Goal: Complete application form

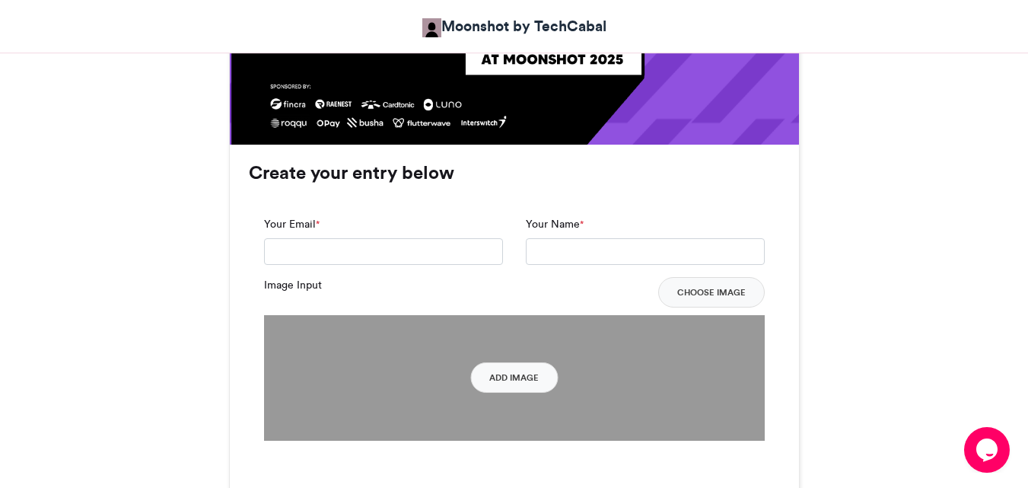
scroll to position [1047, 0]
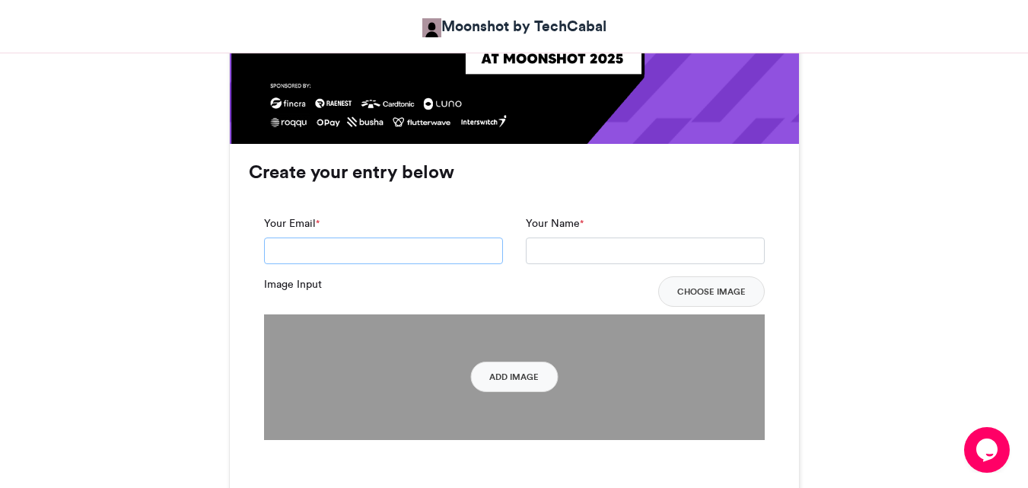
click at [331, 241] on input "Your Email *" at bounding box center [383, 250] width 239 height 27
type input "**********"
click at [553, 252] on input "Your Name *" at bounding box center [645, 250] width 239 height 27
type input "**********"
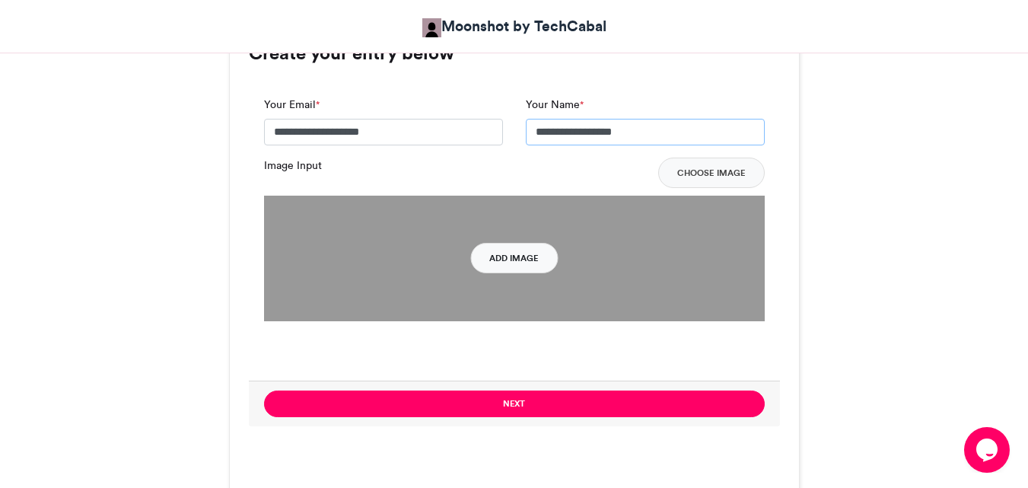
scroll to position [1167, 0]
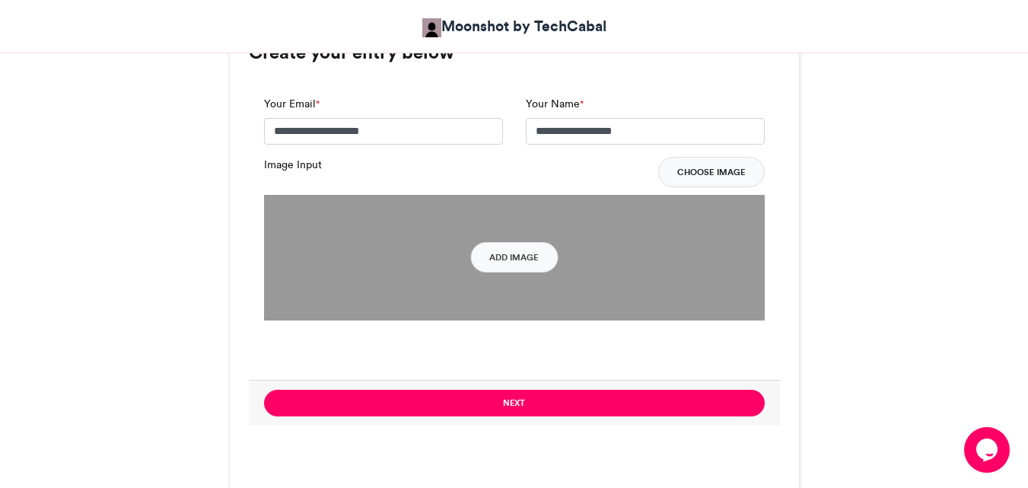
click at [697, 171] on button "Choose Image" at bounding box center [711, 172] width 107 height 30
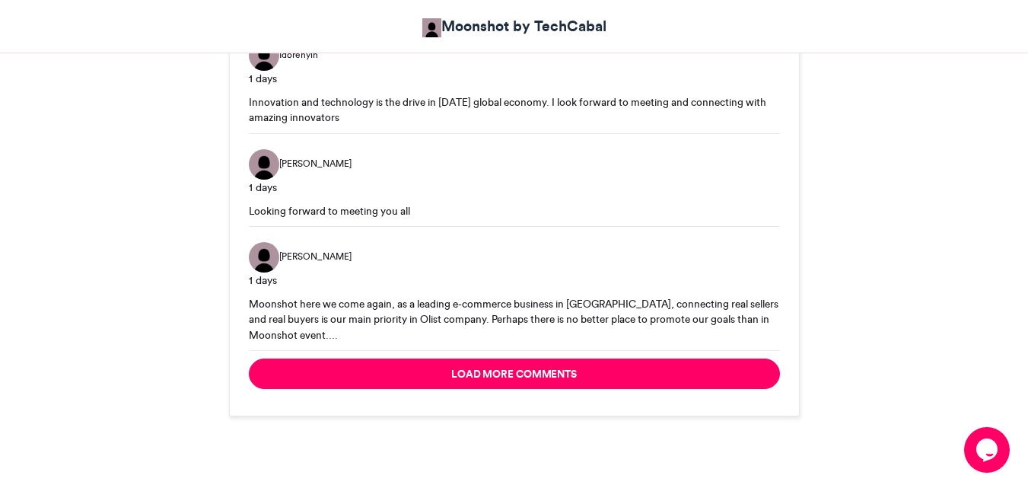
scroll to position [2580, 0]
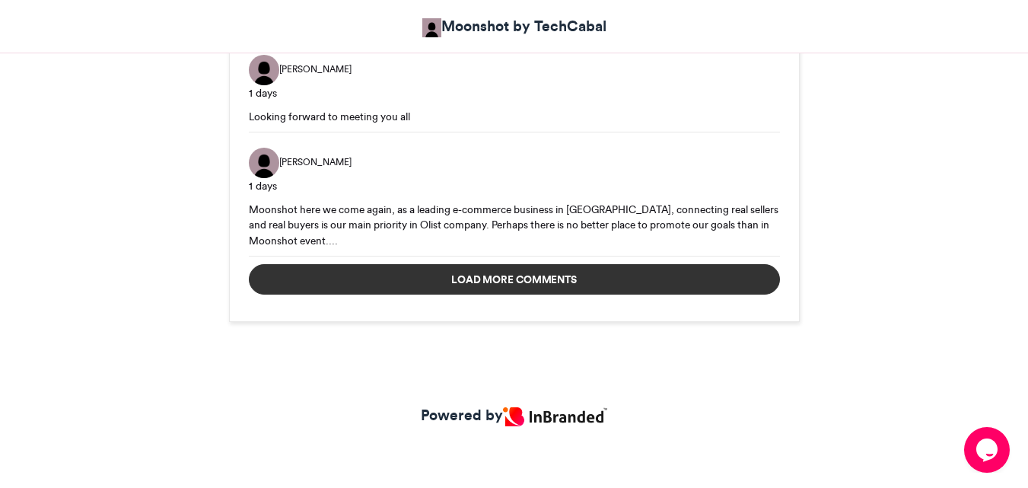
click at [696, 283] on button "Load more comments" at bounding box center [514, 279] width 531 height 30
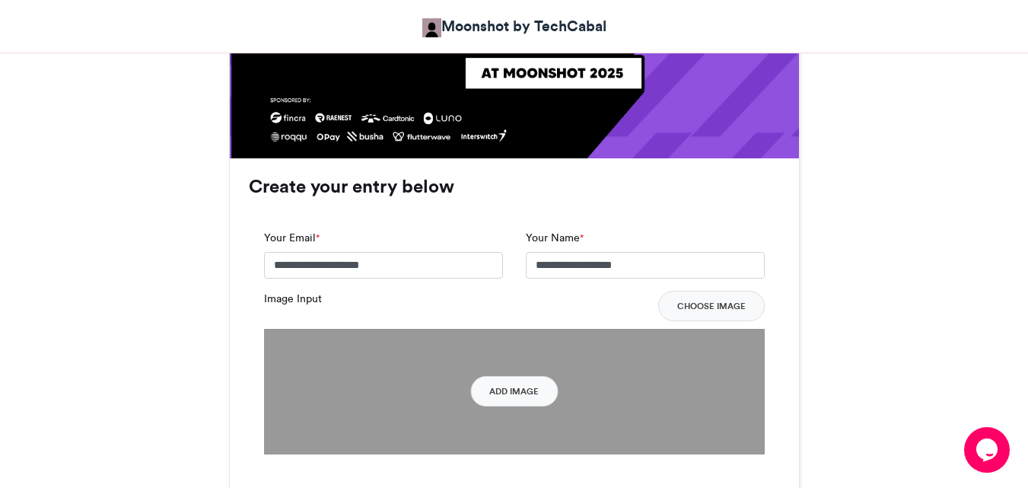
scroll to position [1032, 0]
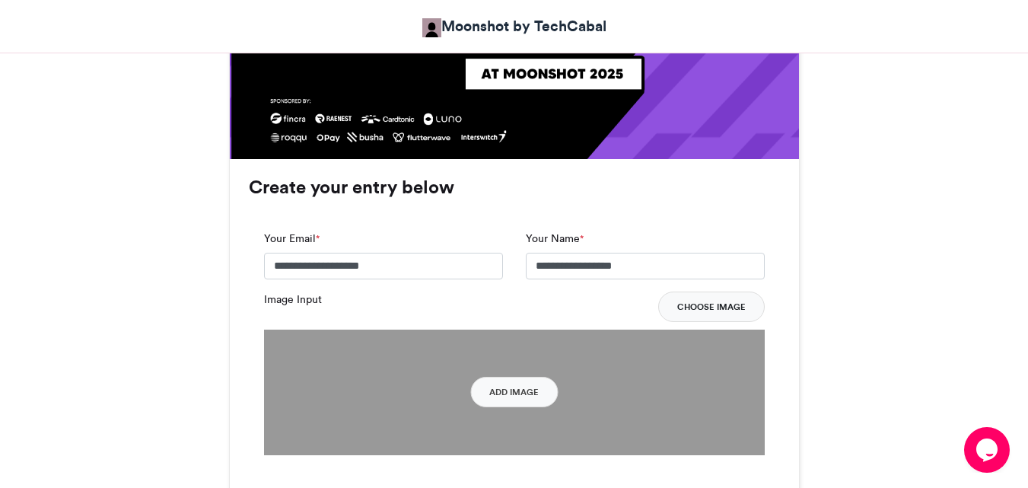
click at [699, 310] on button "Choose Image" at bounding box center [711, 306] width 107 height 30
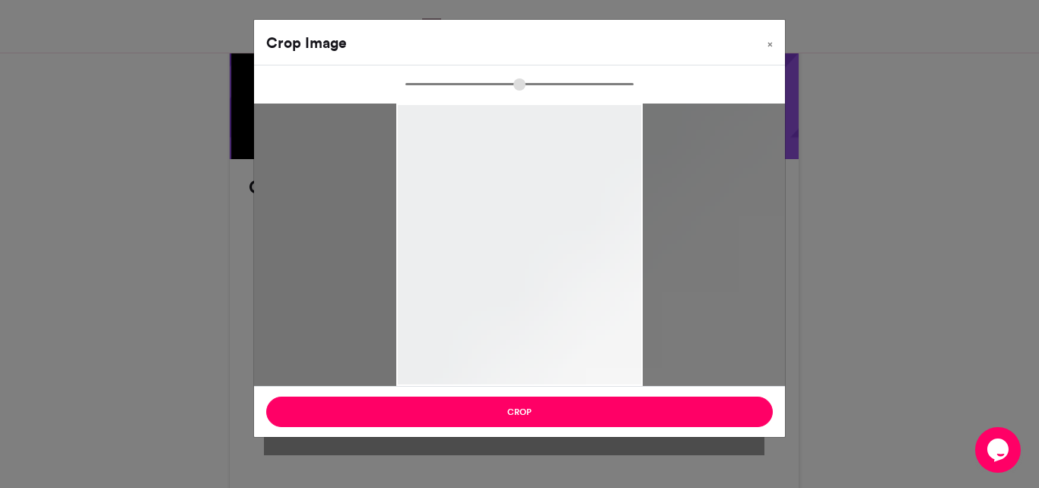
drag, startPoint x: 415, startPoint y: 88, endPoint x: 689, endPoint y: 82, distance: 273.3
click at [634, 77] on input "zoom" at bounding box center [520, 84] width 228 height 14
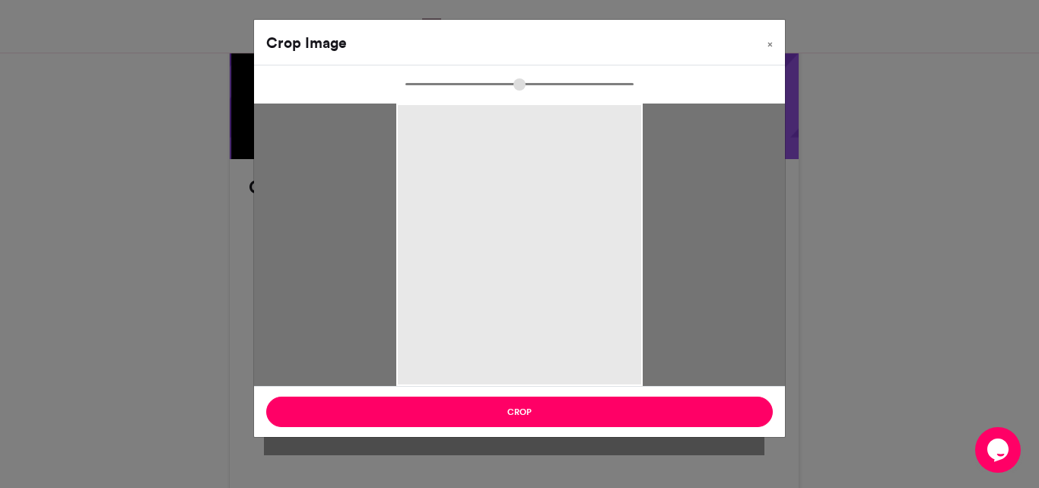
drag, startPoint x: 627, startPoint y: 88, endPoint x: 393, endPoint y: 79, distance: 234.6
click at [406, 79] on input "zoom" at bounding box center [520, 84] width 228 height 14
drag, startPoint x: 512, startPoint y: 90, endPoint x: 389, endPoint y: 95, distance: 123.4
type input "*"
click at [406, 91] on input "zoom" at bounding box center [520, 84] width 228 height 14
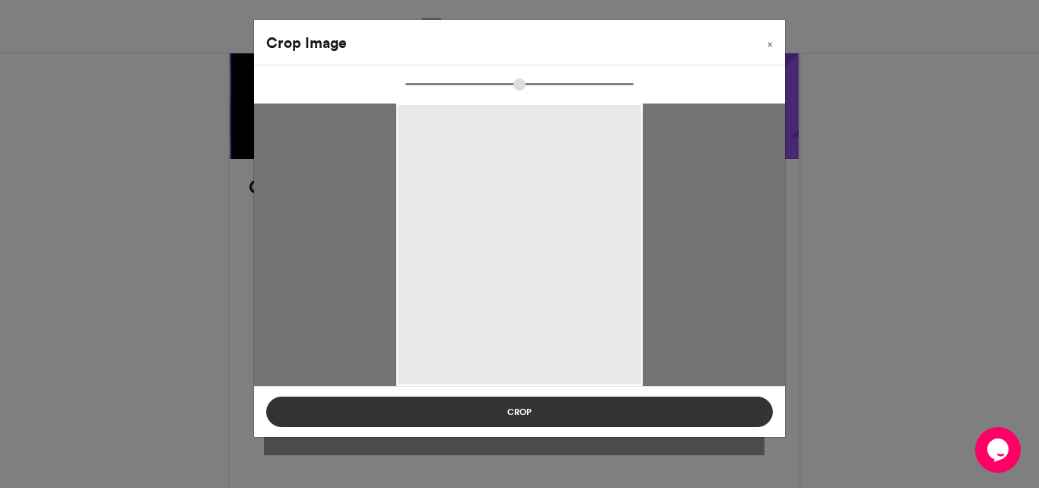
click at [543, 409] on button "Crop" at bounding box center [519, 411] width 507 height 30
click at [576, 412] on button "Crop" at bounding box center [519, 411] width 507 height 30
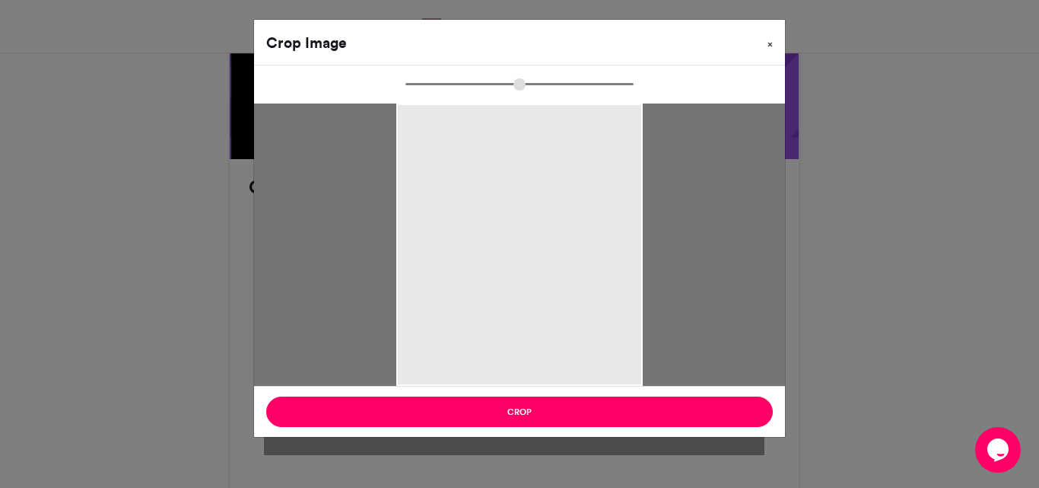
click at [772, 37] on button "×" at bounding box center [771, 41] width 30 height 43
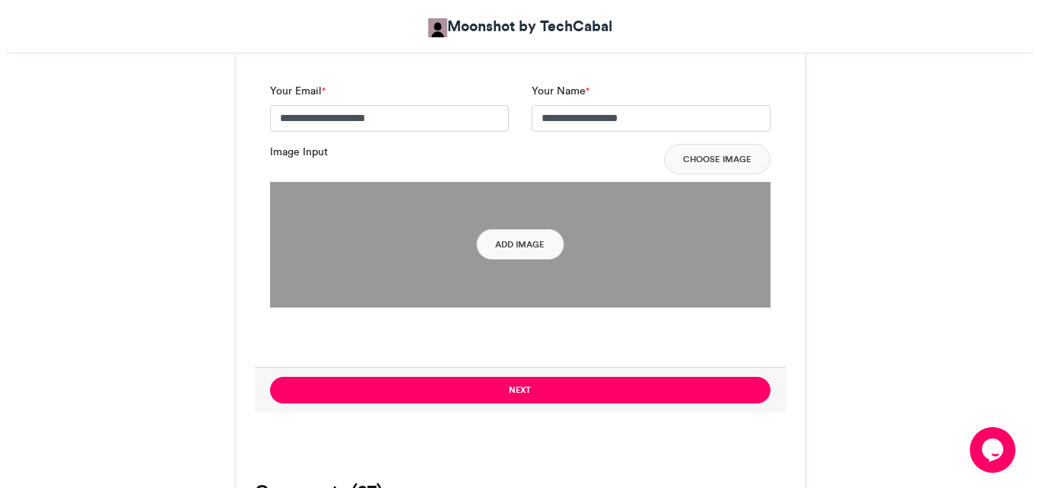
scroll to position [1181, 0]
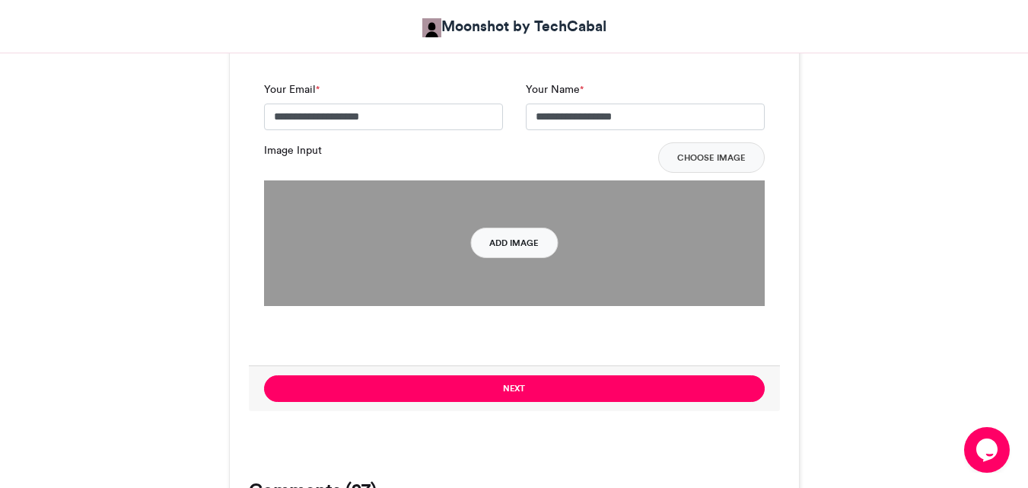
click at [525, 234] on button "Add Image" at bounding box center [514, 243] width 88 height 30
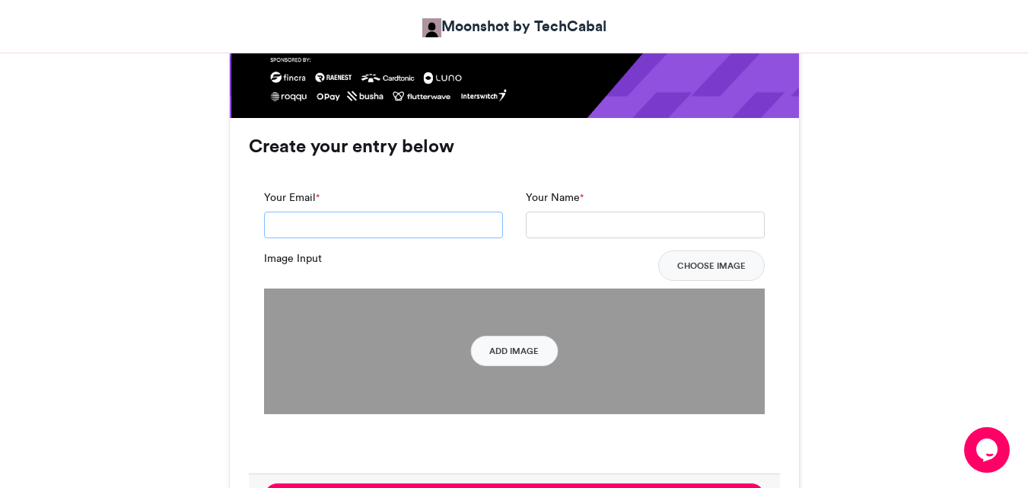
click at [441, 228] on input "Your Email *" at bounding box center [383, 225] width 239 height 27
type input "**********"
click at [560, 232] on input "Your Name *" at bounding box center [645, 225] width 239 height 27
type input "**********"
click at [711, 257] on button "Choose Image" at bounding box center [711, 265] width 107 height 30
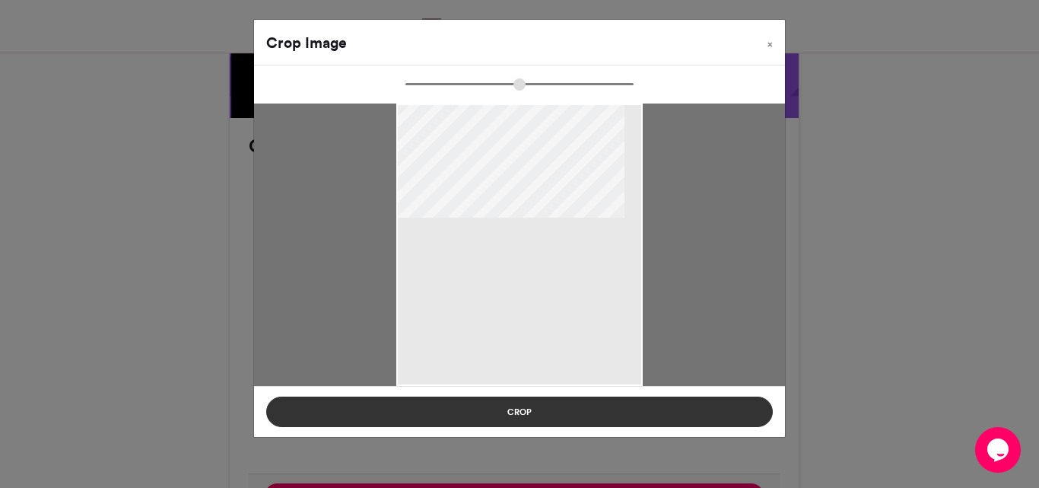
click at [540, 396] on button "Crop" at bounding box center [519, 411] width 507 height 30
click at [549, 412] on button "Crop" at bounding box center [519, 411] width 507 height 30
click at [501, 410] on button "Crop" at bounding box center [519, 411] width 507 height 30
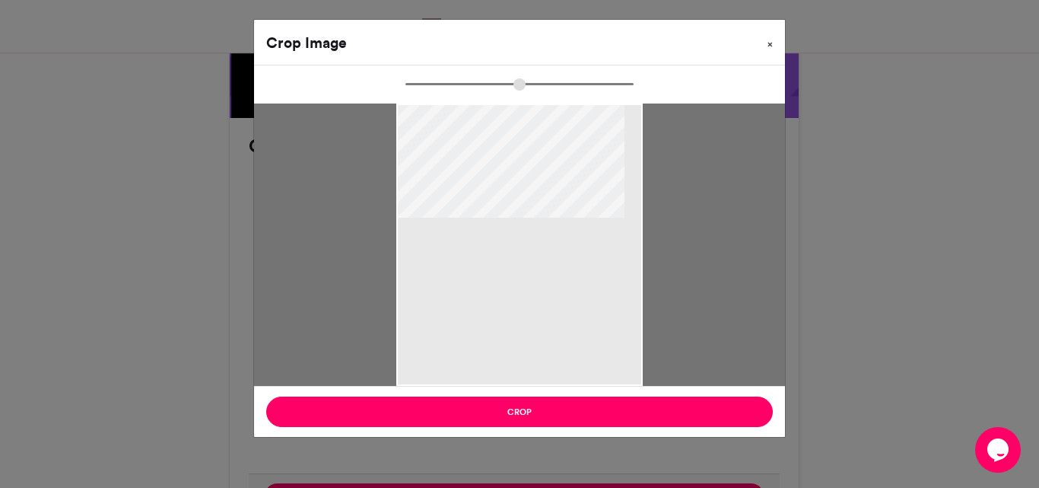
click at [777, 44] on button "×" at bounding box center [771, 41] width 30 height 43
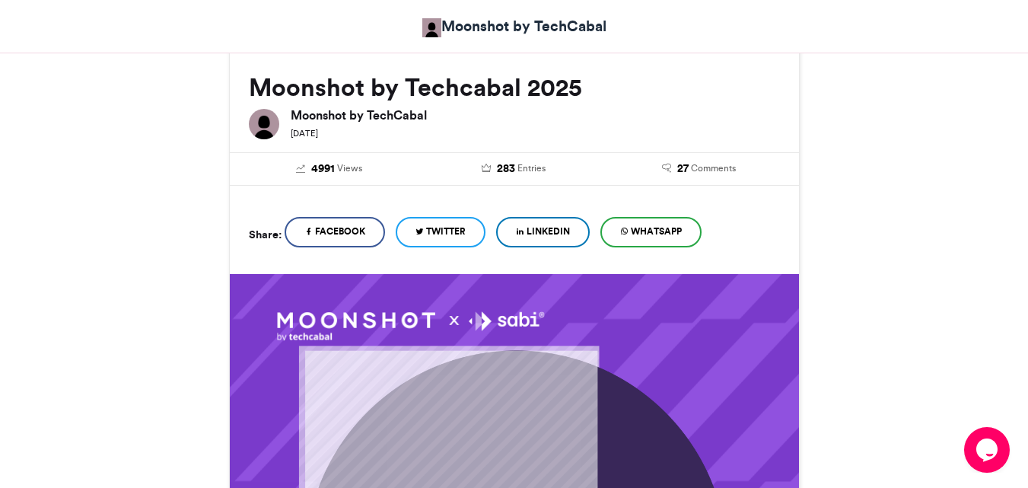
scroll to position [206, 0]
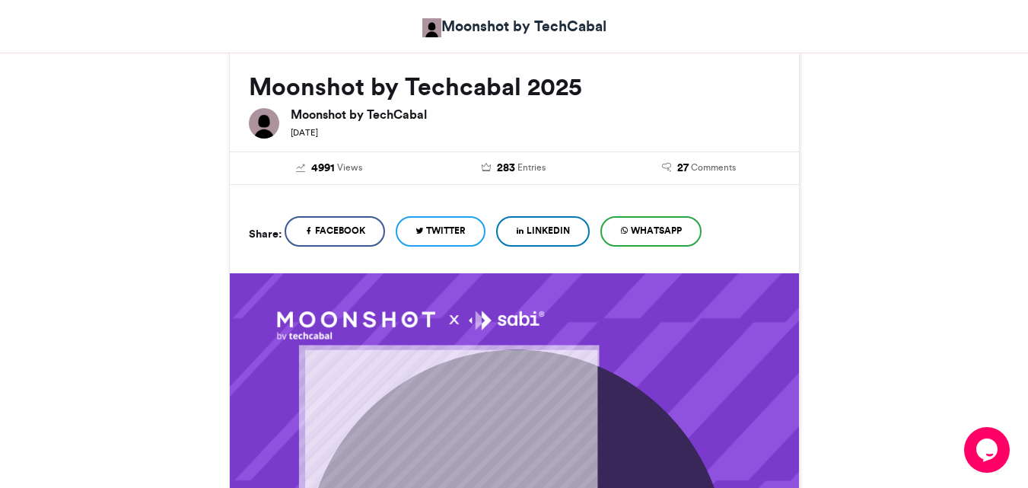
click at [517, 221] on link "LinkedIn" at bounding box center [543, 231] width 94 height 30
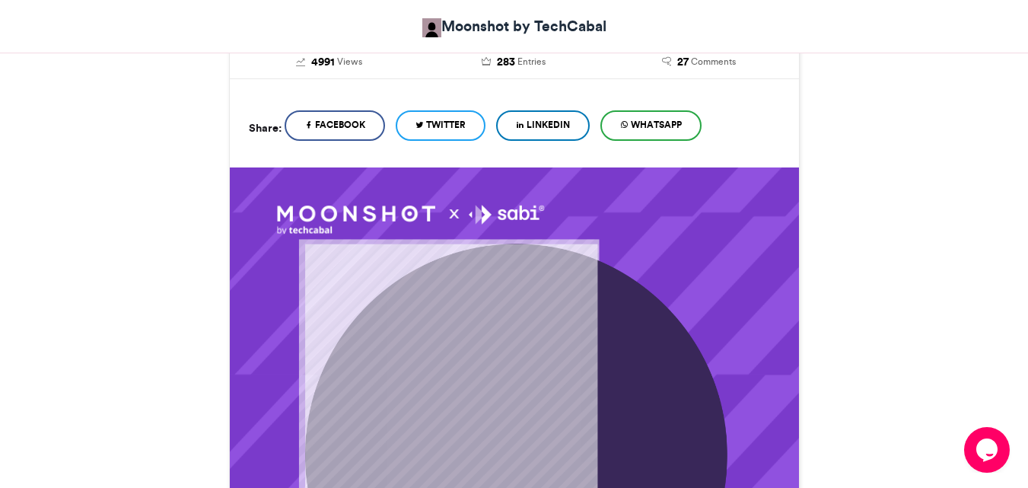
scroll to position [0, 0]
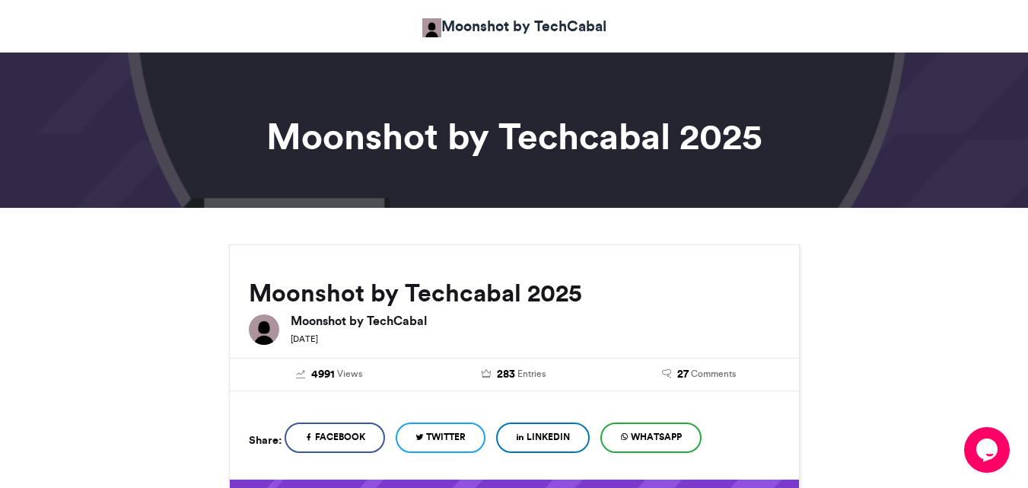
click at [520, 24] on link "Moonshot by TechCabal" at bounding box center [514, 26] width 184 height 22
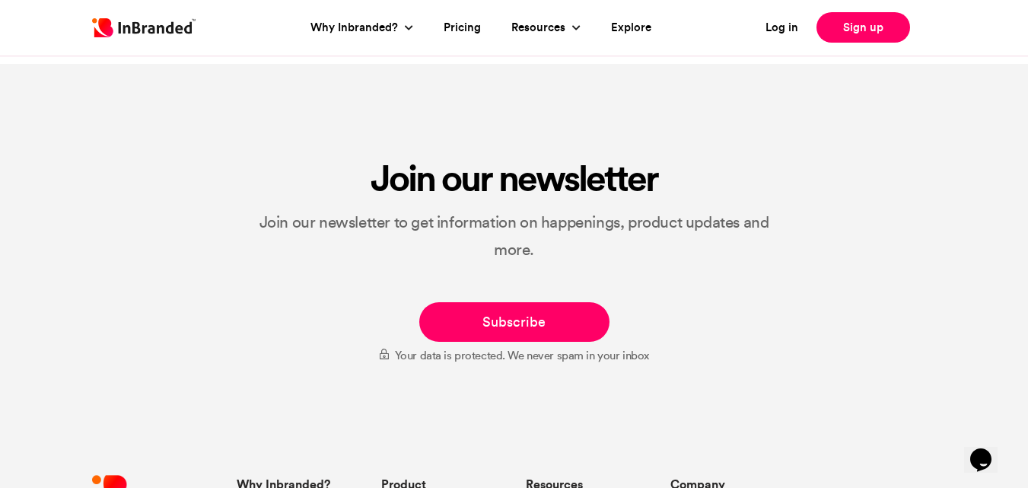
scroll to position [8020, 0]
